Goal: Communication & Community: Answer question/provide support

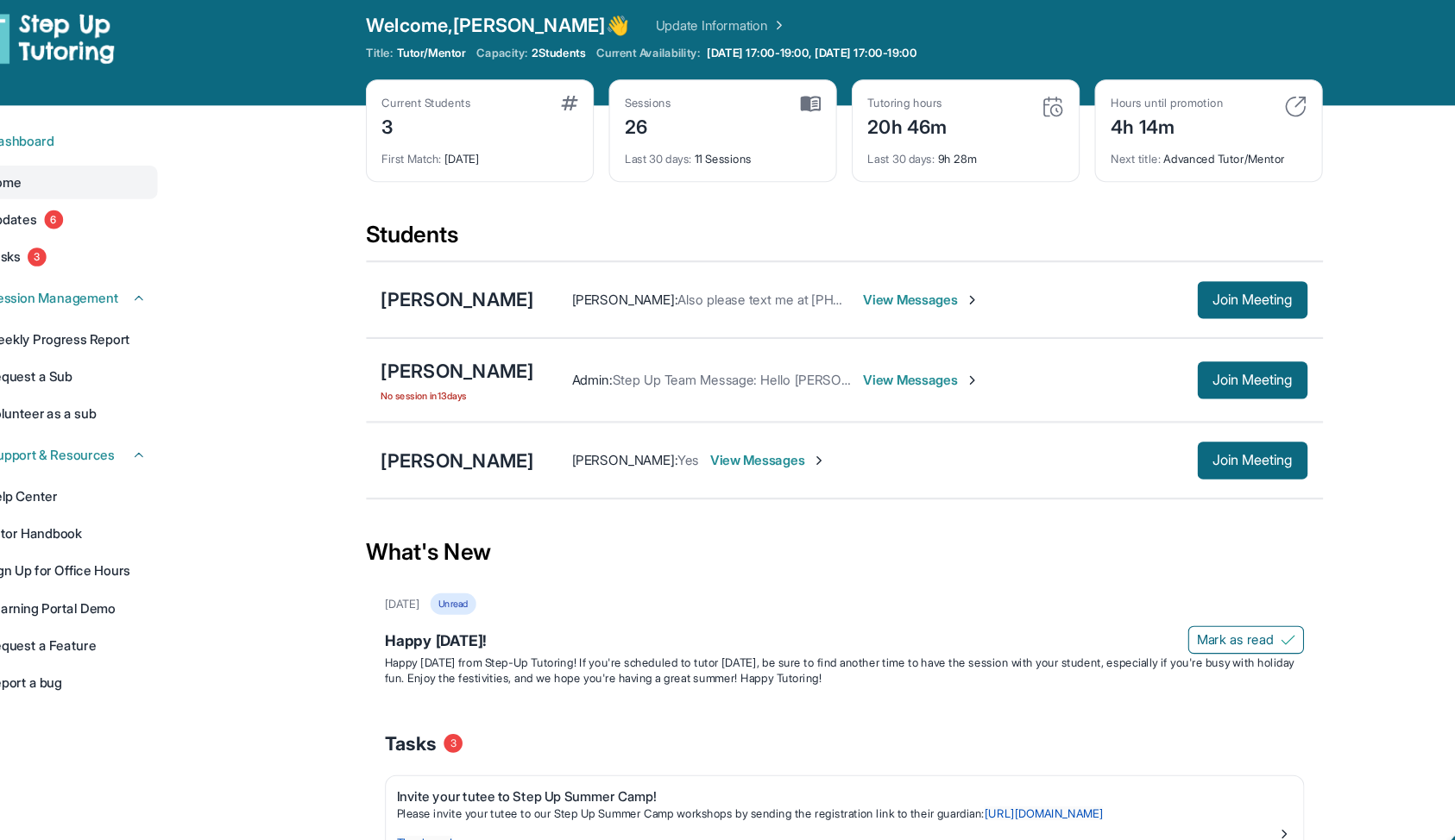
click at [875, 281] on span "View Messages" at bounding box center [909, 289] width 108 height 17
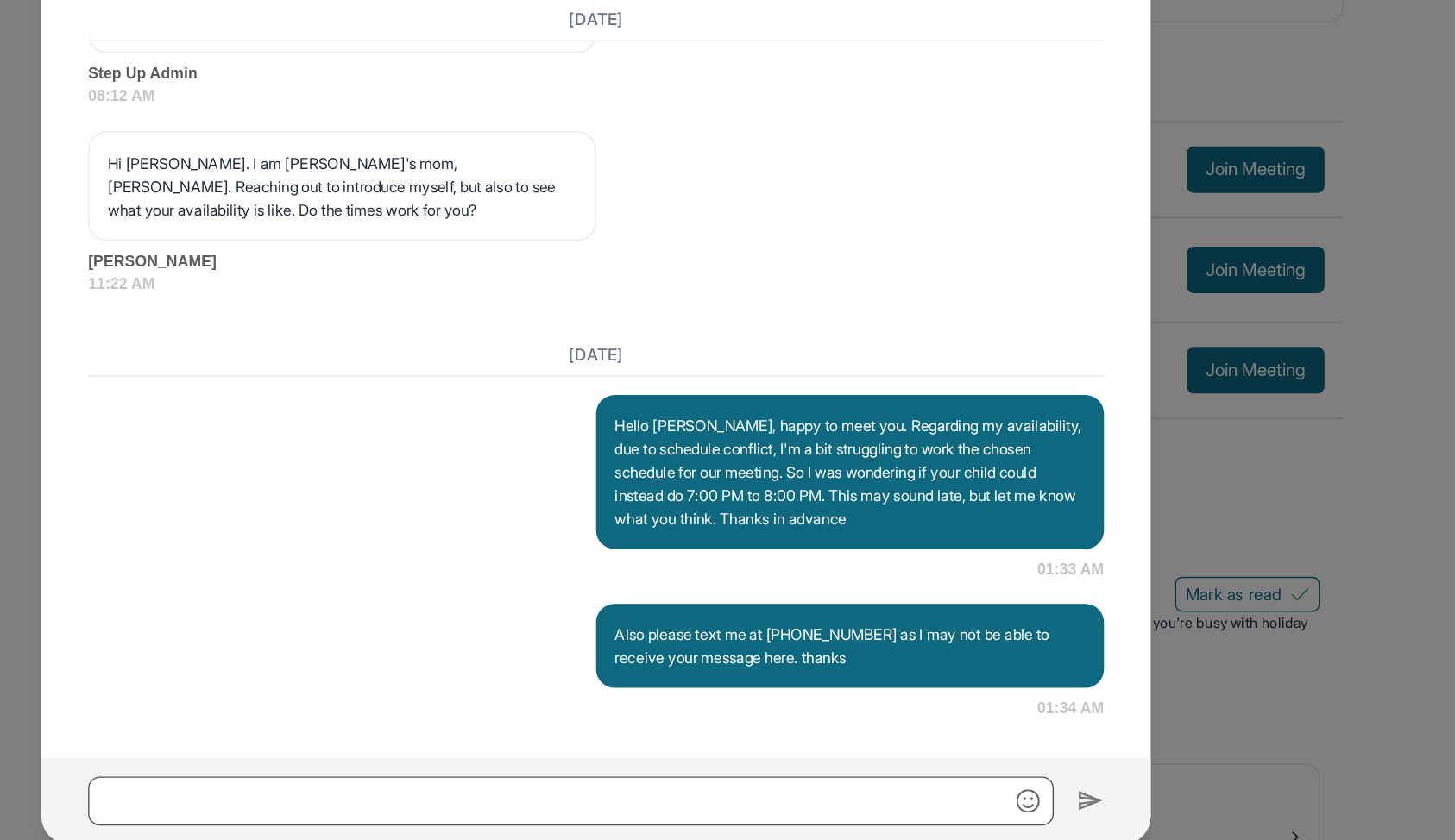
click at [1181, 561] on div "[PERSON_NAME] Guardian of [PERSON_NAME] Guardian's Number: [PHONE_NUMBER] ⓘ Thi…" at bounding box center [728, 420] width 1455 height 840
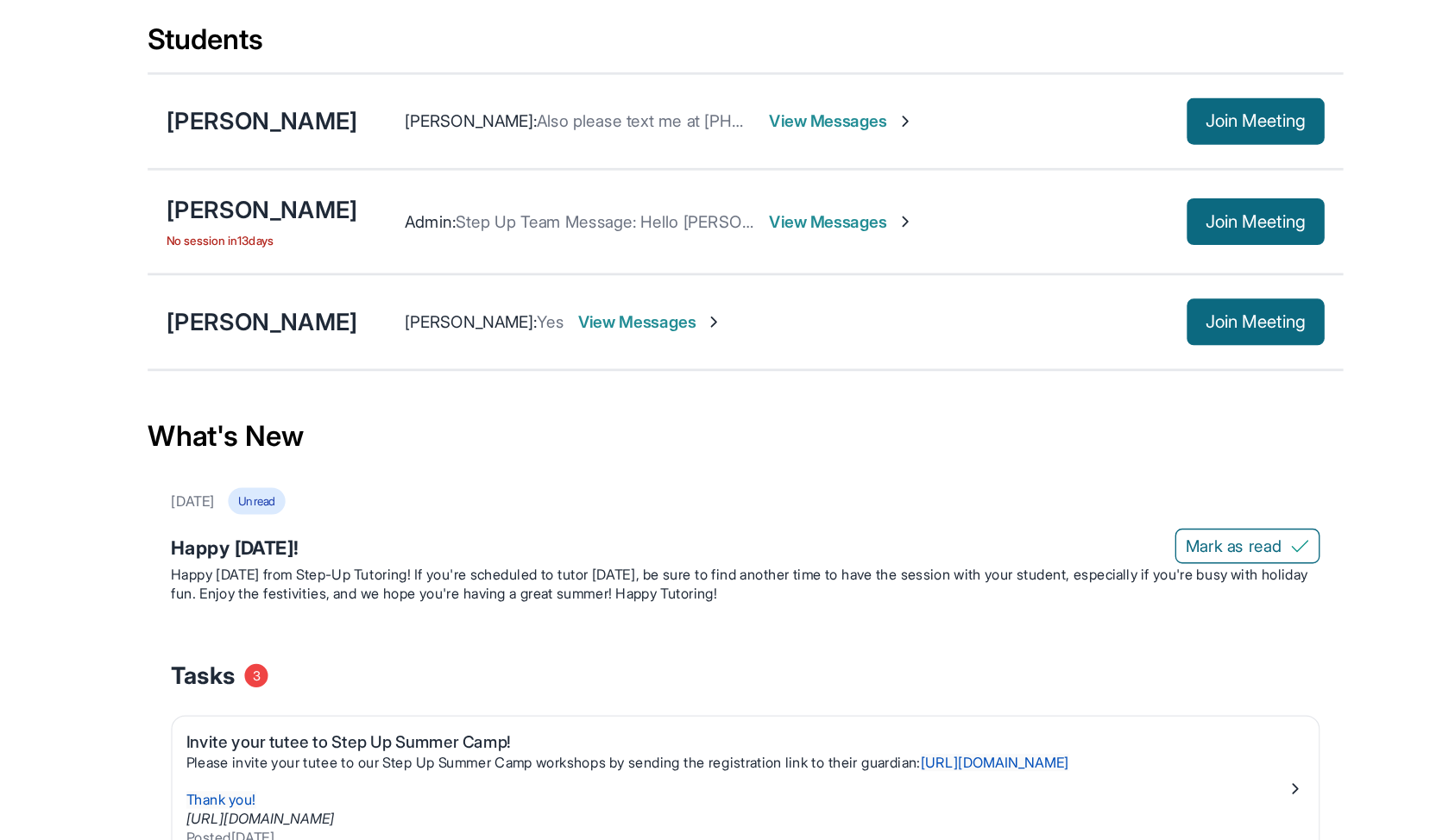
click at [815, 540] on div "What's New" at bounding box center [838, 522] width 883 height 76
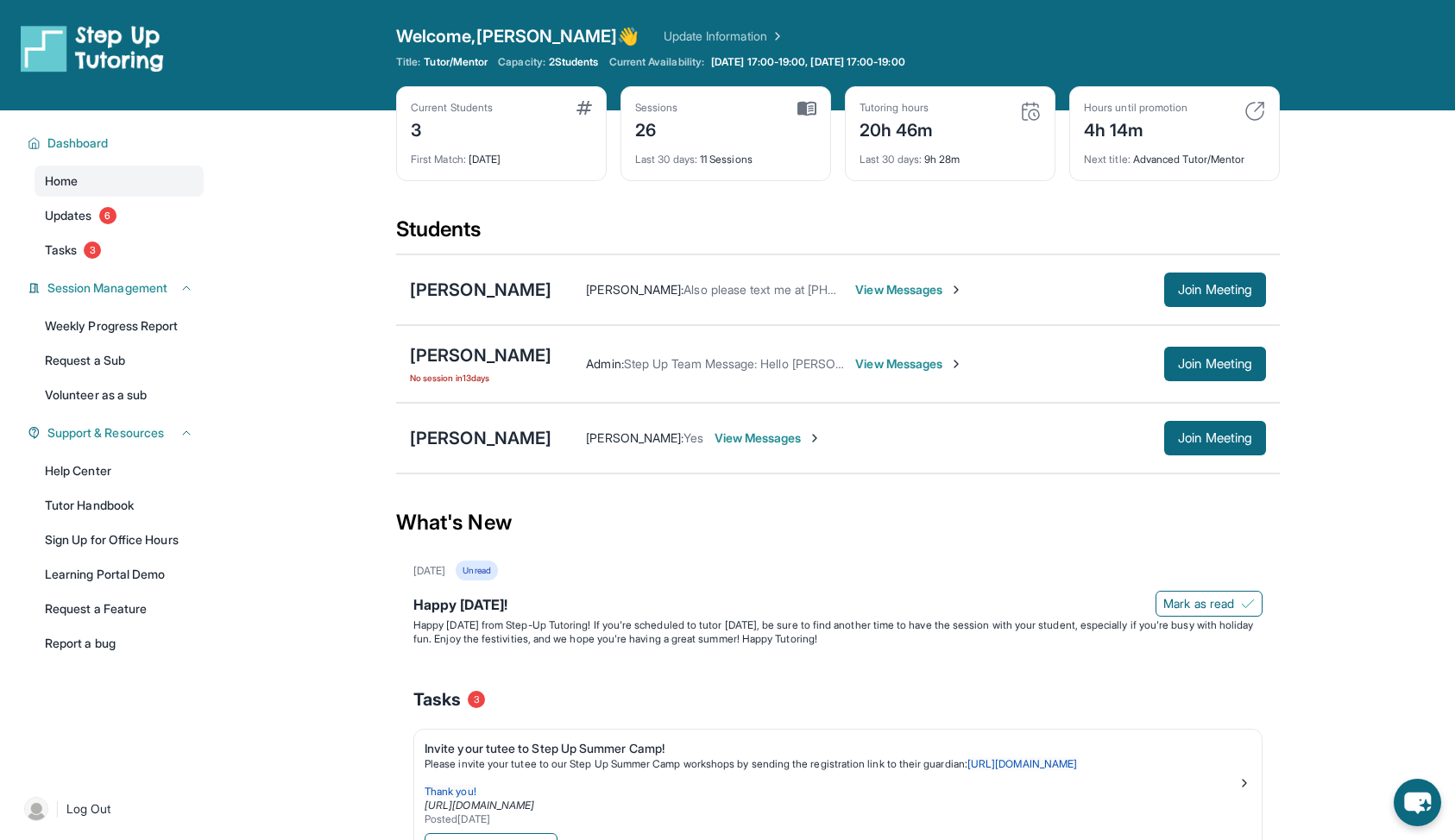
click at [811, 105] on img at bounding box center [806, 109] width 19 height 16
click at [1031, 111] on img at bounding box center [1030, 111] width 21 height 21
click at [1259, 108] on img at bounding box center [1254, 111] width 21 height 21
click at [110, 218] on span "6" at bounding box center [107, 215] width 17 height 17
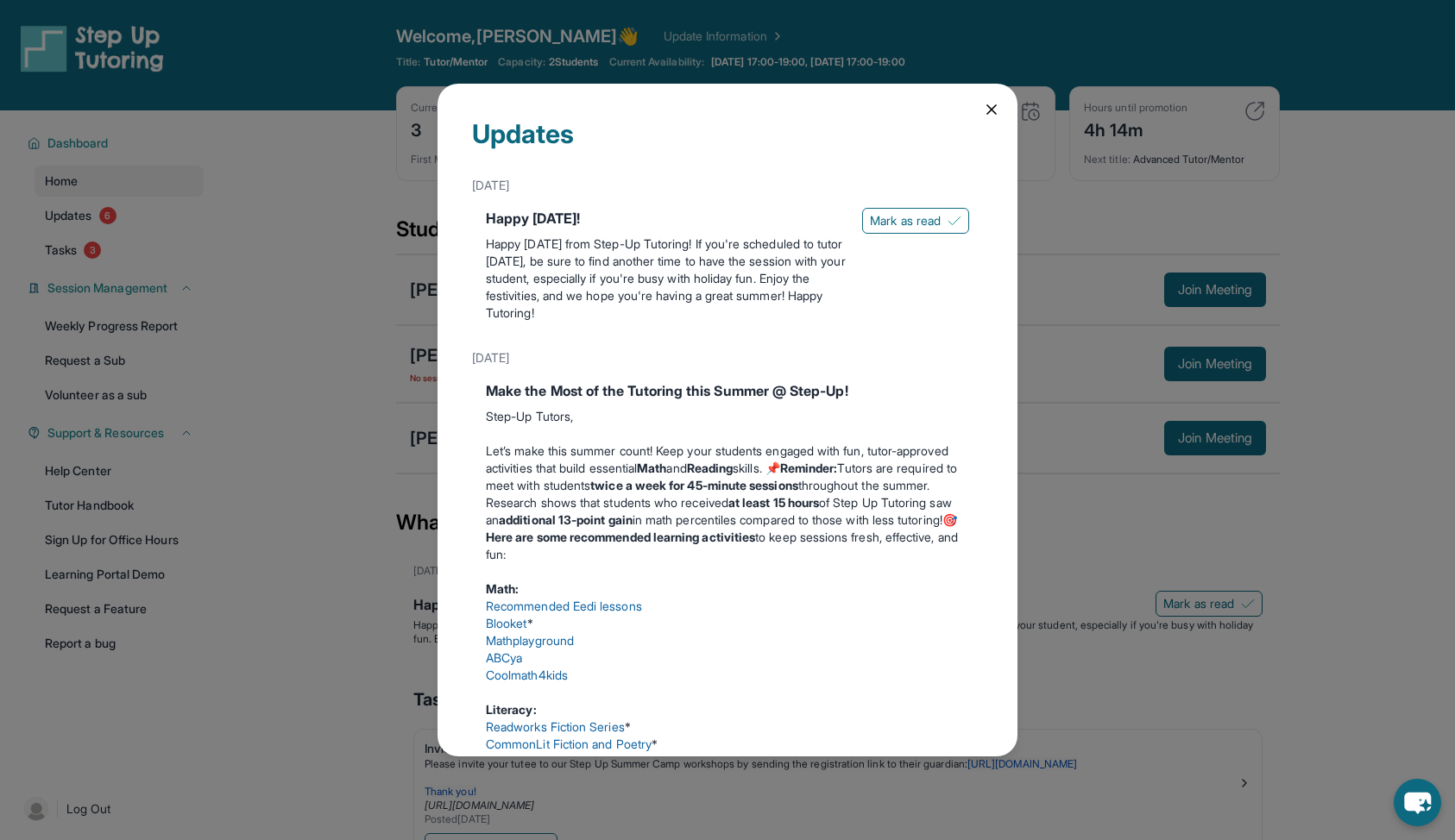
click at [319, 290] on div "Updates [DATE] Happy [DATE]! Happy [DATE] from Step-Up Tutoring! If you're sche…" at bounding box center [728, 420] width 1455 height 840
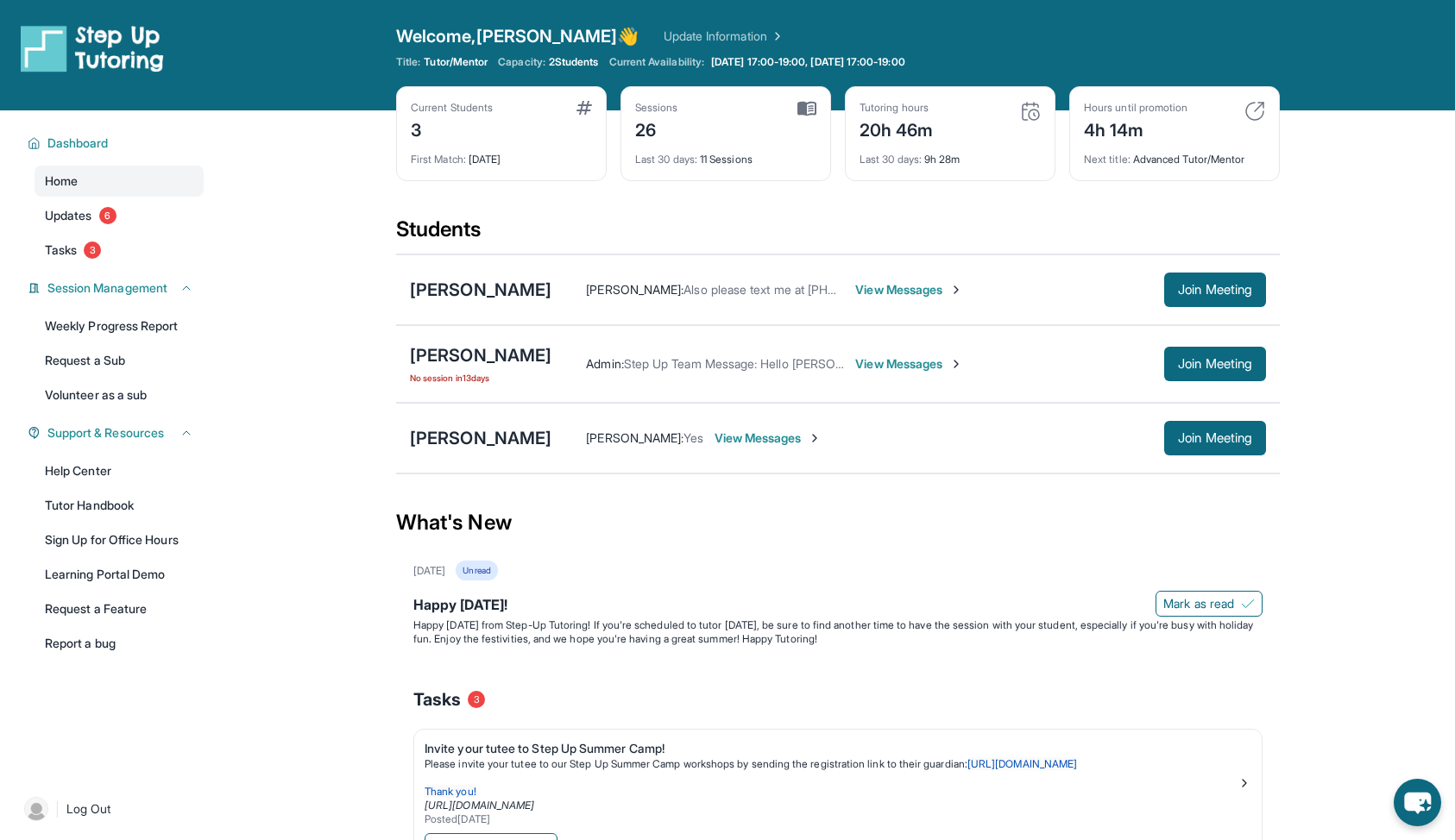
click at [1037, 107] on img at bounding box center [1030, 111] width 21 height 21
click at [1030, 105] on img at bounding box center [1030, 111] width 21 height 21
click at [168, 290] on span "Session Management" at bounding box center [107, 287] width 120 height 17
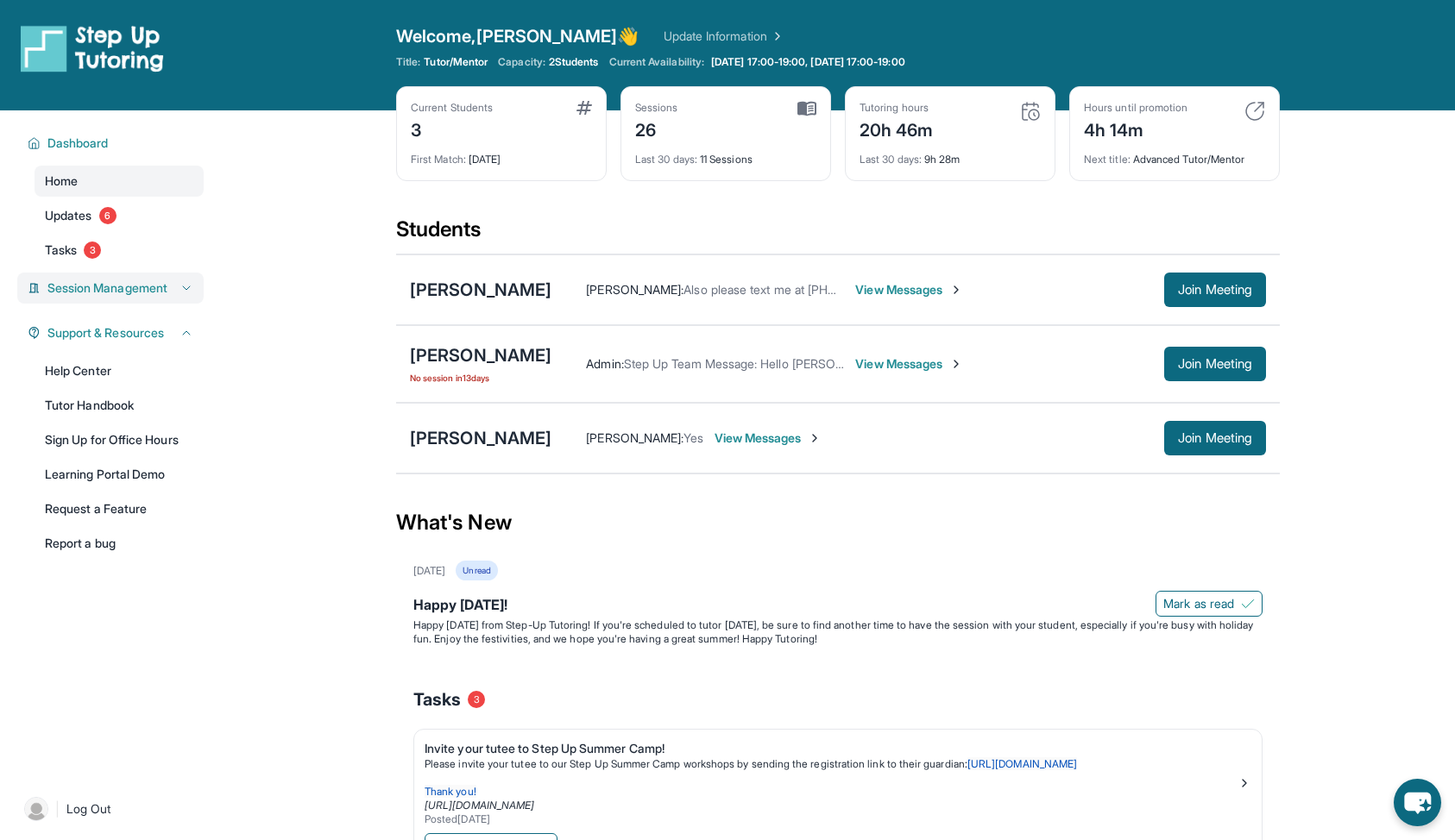
click at [168, 290] on span "Session Management" at bounding box center [107, 287] width 120 height 17
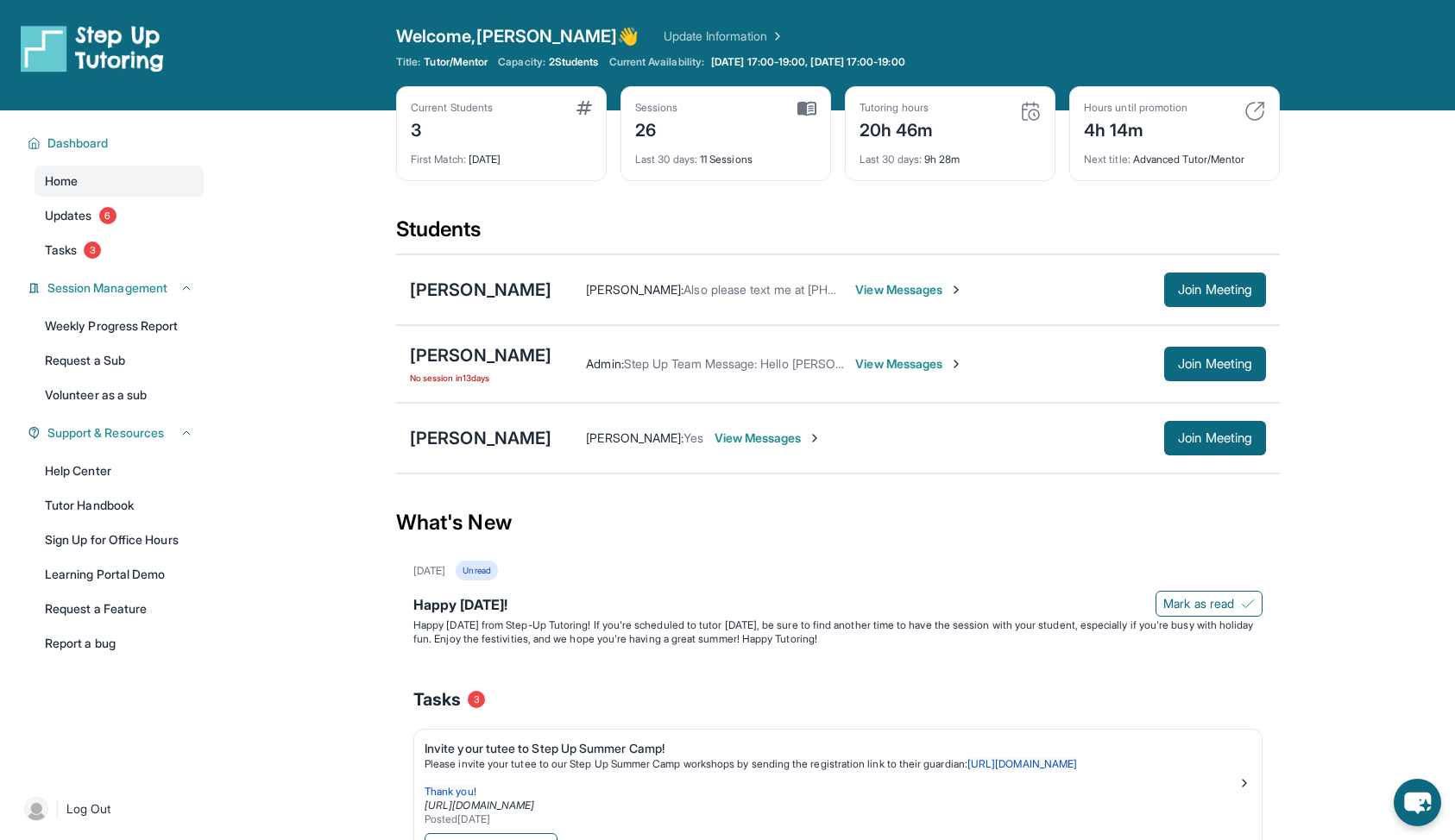
click at [586, 109] on img at bounding box center [585, 108] width 16 height 14
click at [682, 63] on span "Current Availability:" at bounding box center [657, 62] width 95 height 14
click at [142, 221] on link "Updates 6" at bounding box center [119, 215] width 169 height 31
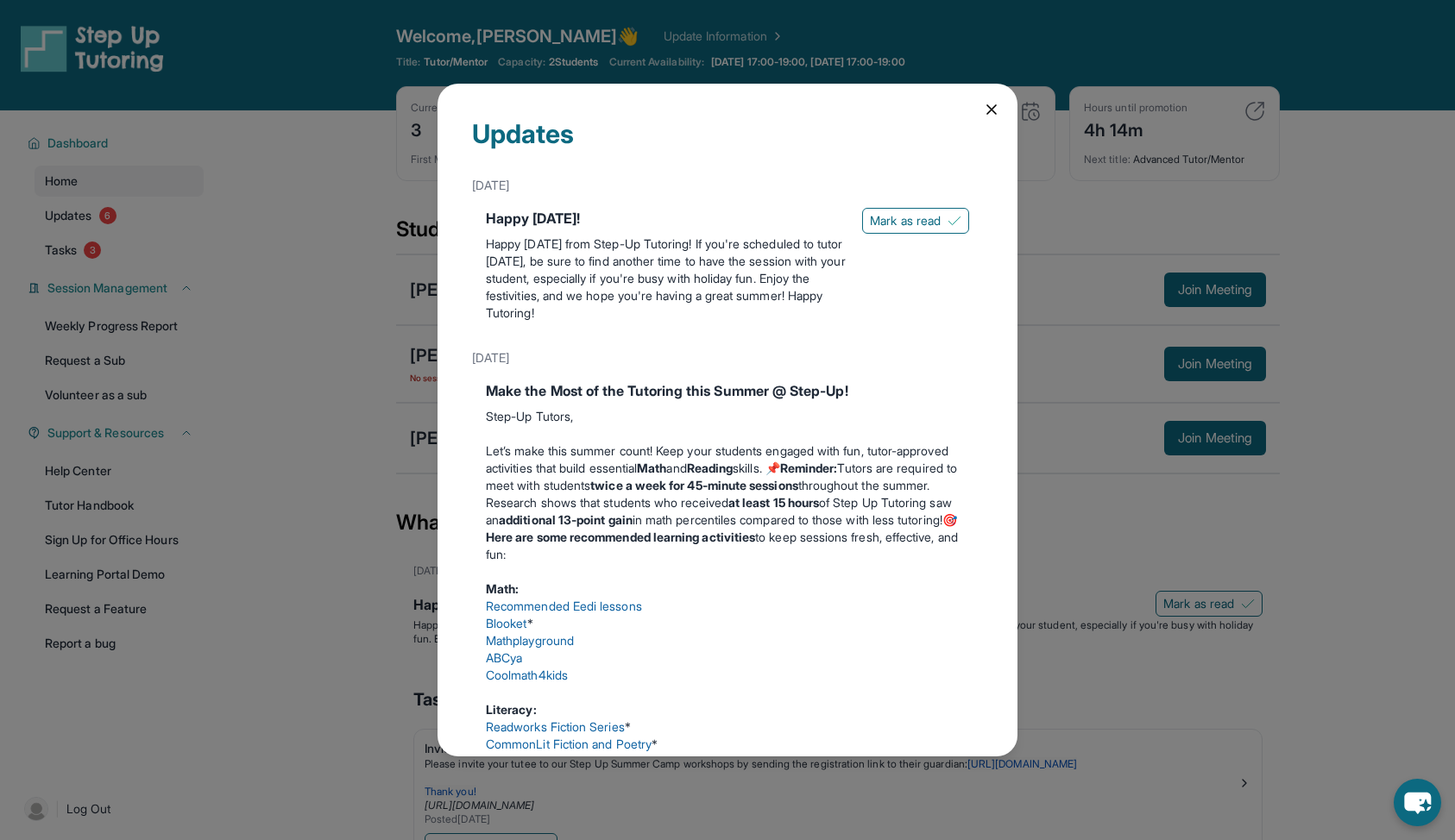
click at [213, 228] on div "Updates [DATE] Happy [DATE]! Happy [DATE] from Step-Up Tutoring! If you're sche…" at bounding box center [728, 420] width 1455 height 840
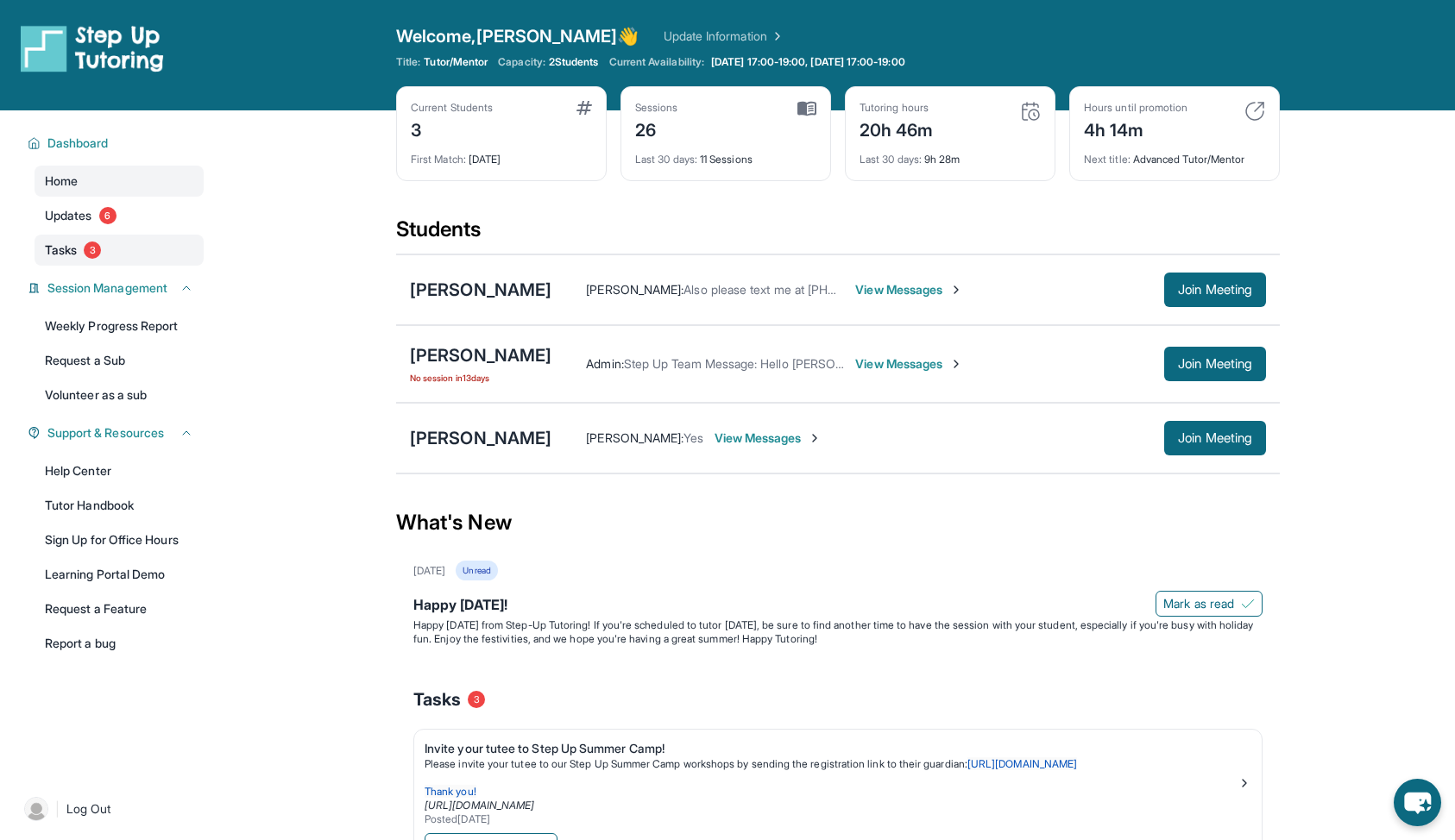
click at [111, 253] on link "Tasks 3" at bounding box center [119, 250] width 169 height 31
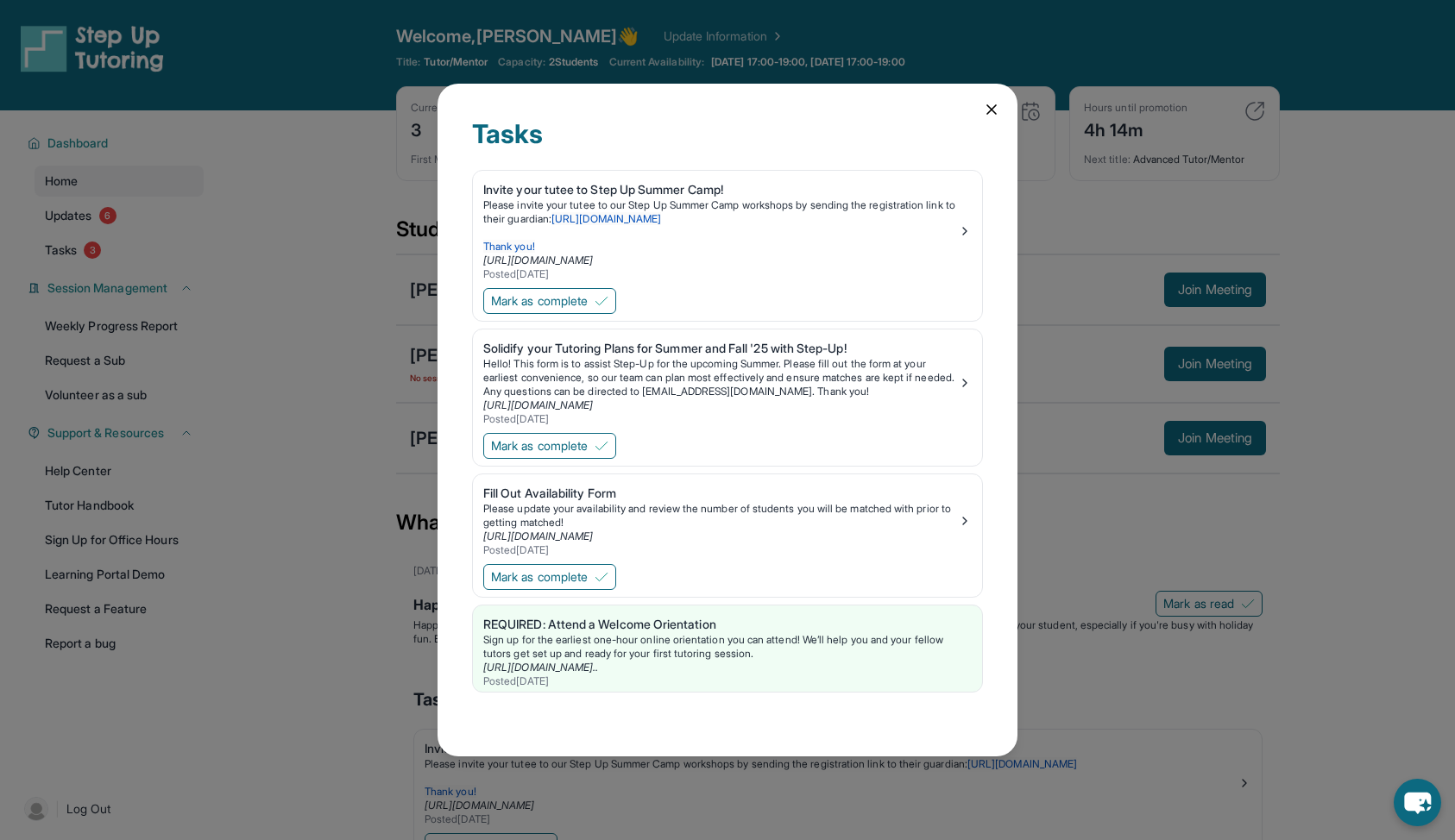
click at [186, 271] on div "Tasks Invite your tutee to Step Up Summer Camp! Please invite your tutee to our…" at bounding box center [728, 420] width 1455 height 840
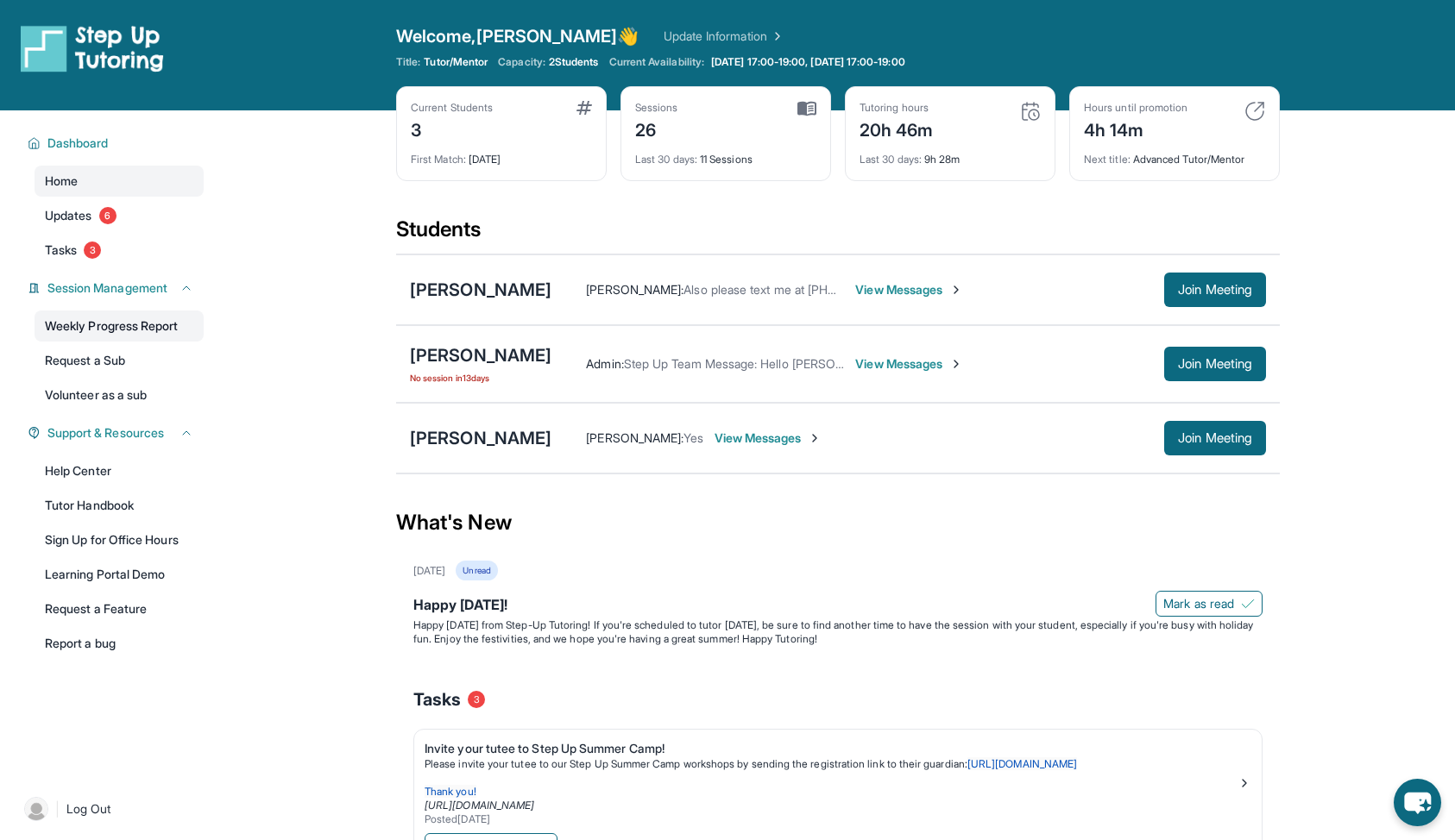
click at [163, 327] on link "Weekly Progress Report" at bounding box center [119, 325] width 169 height 31
click at [939, 130] on div "Tutoring hours 20h 46m" at bounding box center [950, 122] width 181 height 42
drag, startPoint x: 939, startPoint y: 130, endPoint x: 857, endPoint y: 130, distance: 82.0
click at [857, 130] on div "Tutoring hours 20h 46m Last 30 days : 9h 28m" at bounding box center [950, 134] width 210 height 95
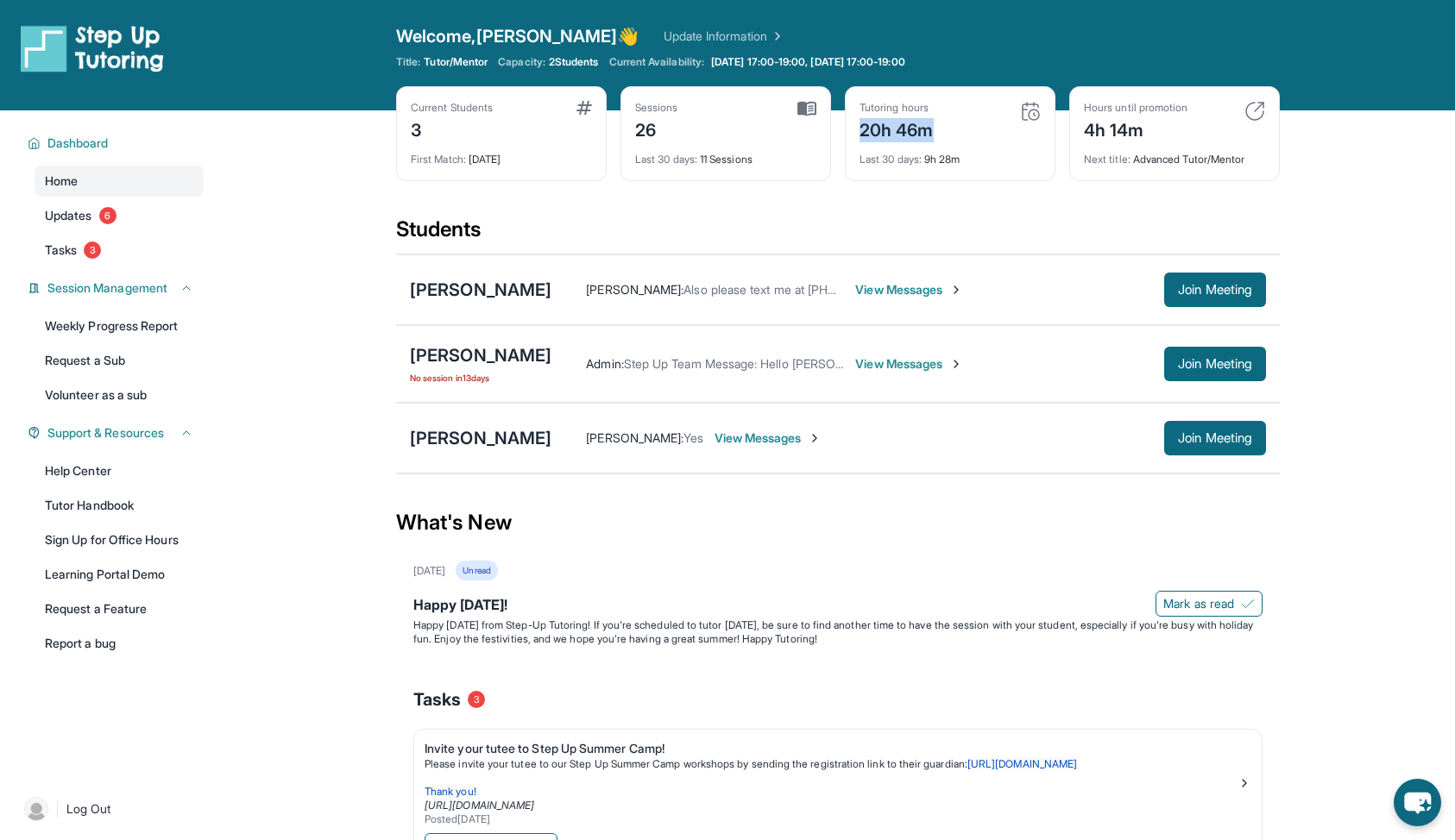
drag, startPoint x: 857, startPoint y: 130, endPoint x: 962, endPoint y: 137, distance: 105.2
click at [962, 139] on div "Tutoring hours 20h 46m Last 30 days : 9h 28m" at bounding box center [950, 134] width 210 height 95
click at [1261, 106] on img at bounding box center [1254, 111] width 21 height 21
click at [766, 545] on div "What's New" at bounding box center [838, 522] width 883 height 76
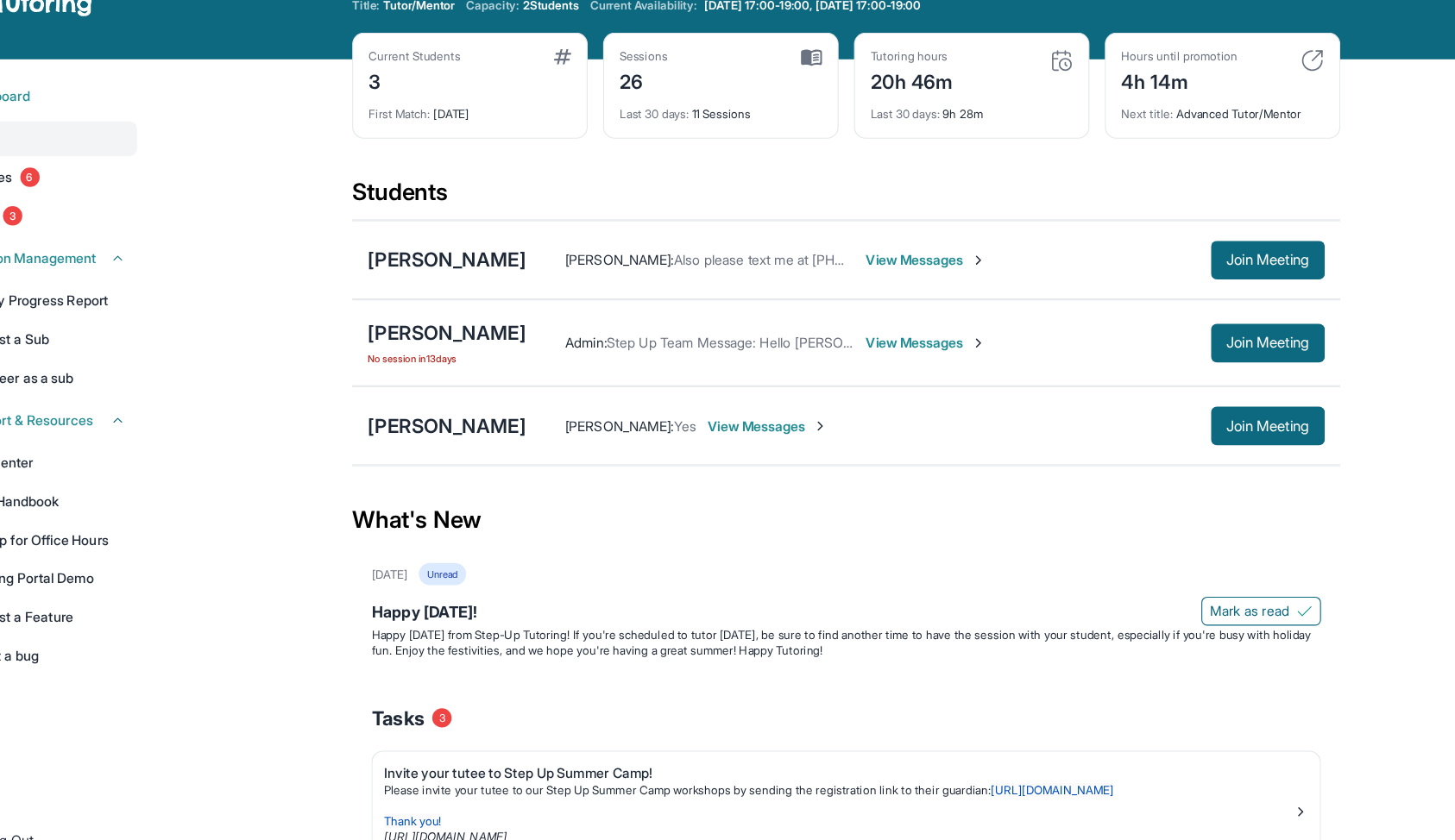
click at [766, 545] on div "What's New" at bounding box center [838, 522] width 883 height 76
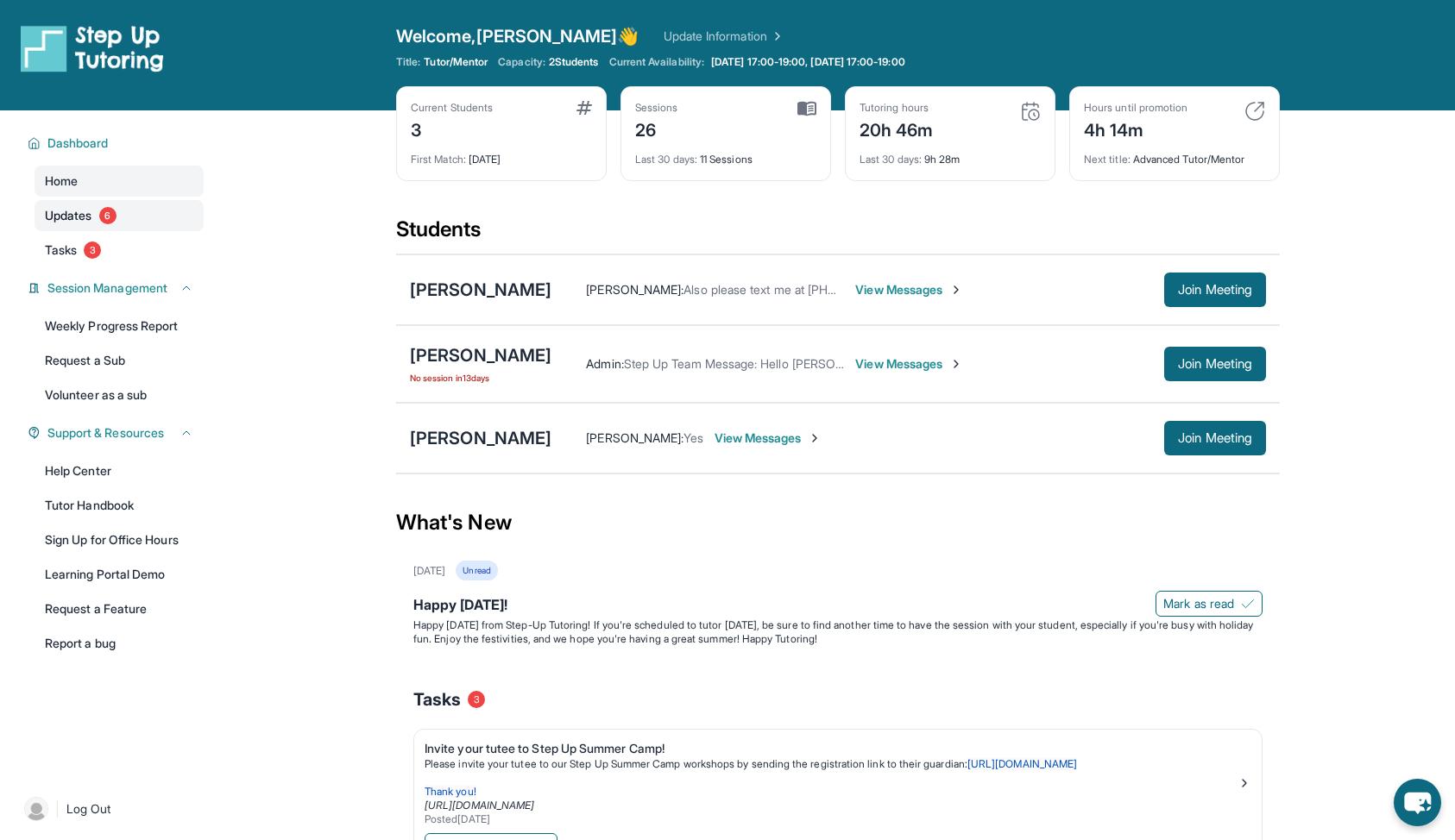
click at [70, 205] on link "Updates 6" at bounding box center [119, 215] width 169 height 31
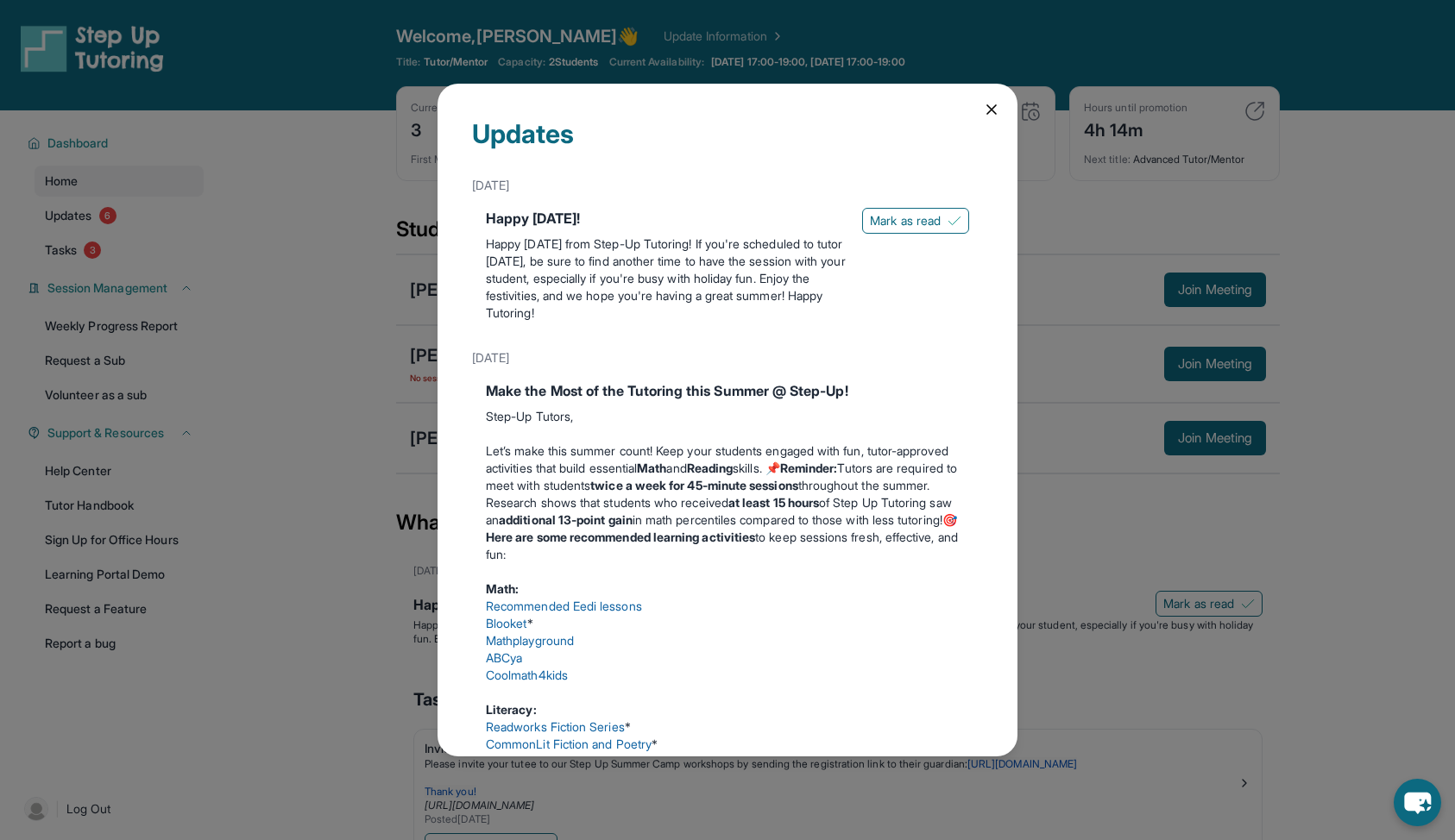
click at [990, 103] on icon at bounding box center [991, 109] width 17 height 17
